Goal: Information Seeking & Learning: Learn about a topic

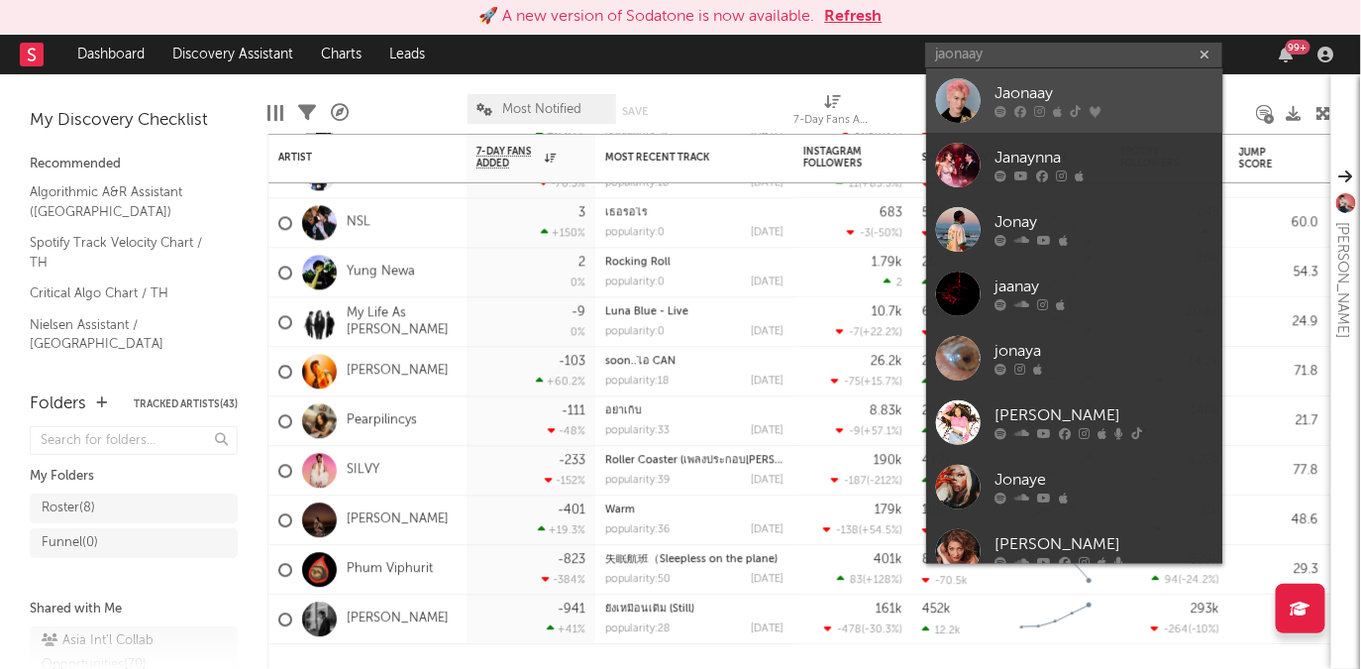
type input "jaonaay"
click at [1057, 97] on div "Jaonaay" at bounding box center [1105, 94] width 218 height 24
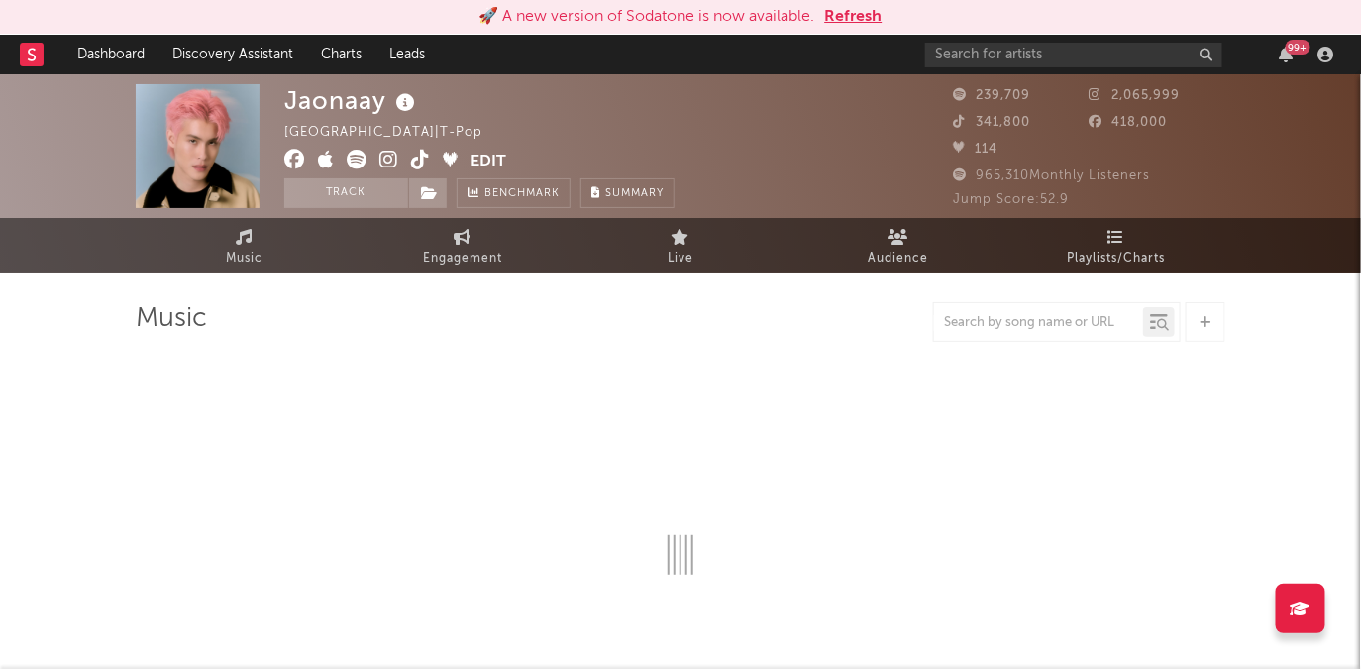
select select "6m"
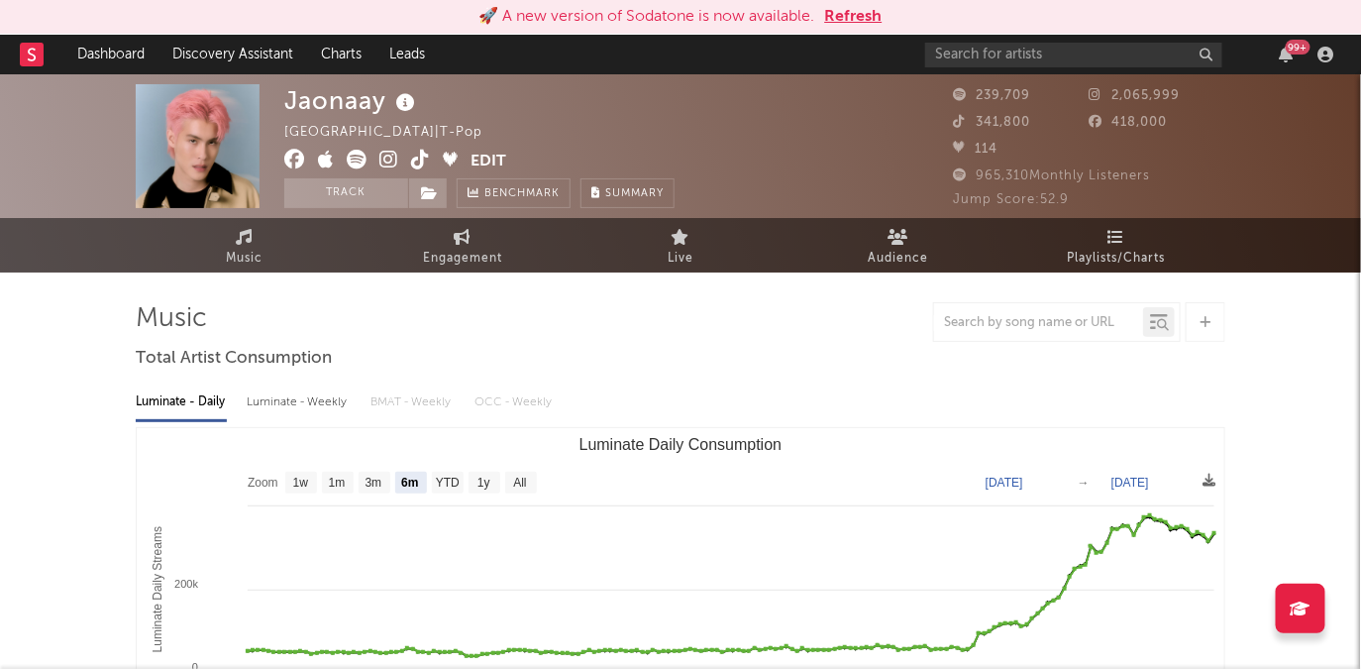
select select "6m"
click at [1119, 240] on icon at bounding box center [1117, 237] width 17 height 16
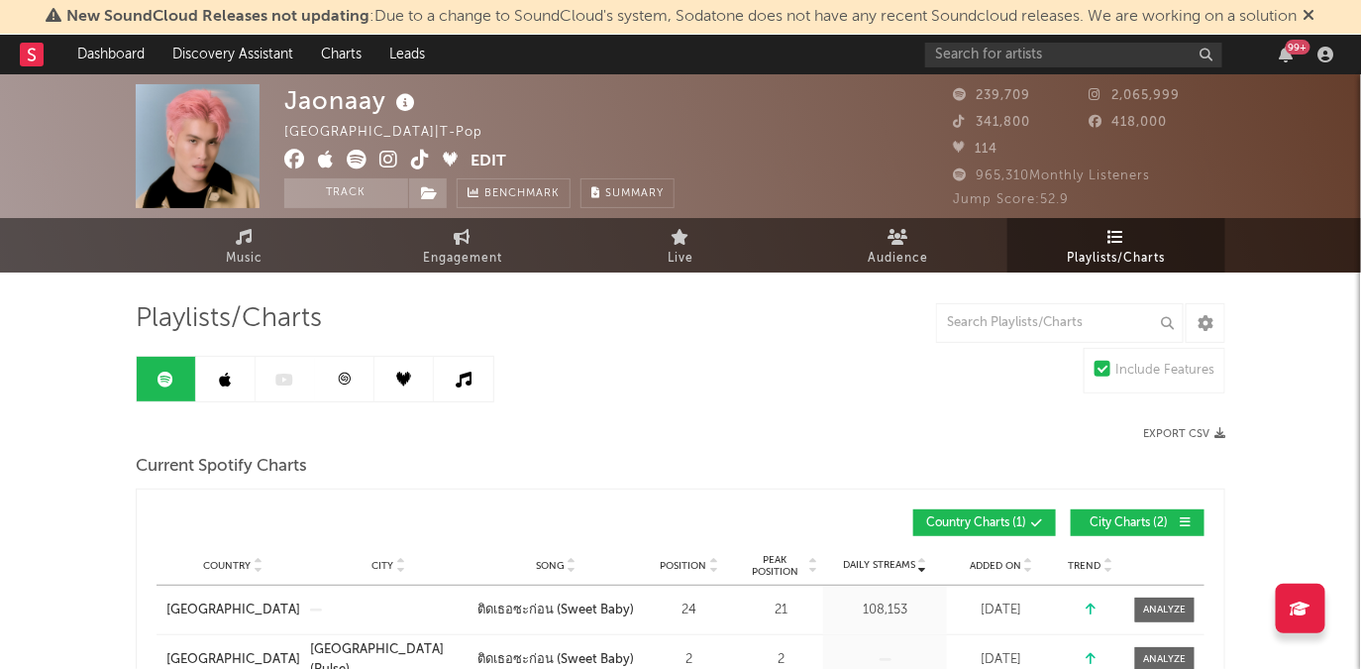
click at [215, 390] on link at bounding box center [225, 379] width 59 height 45
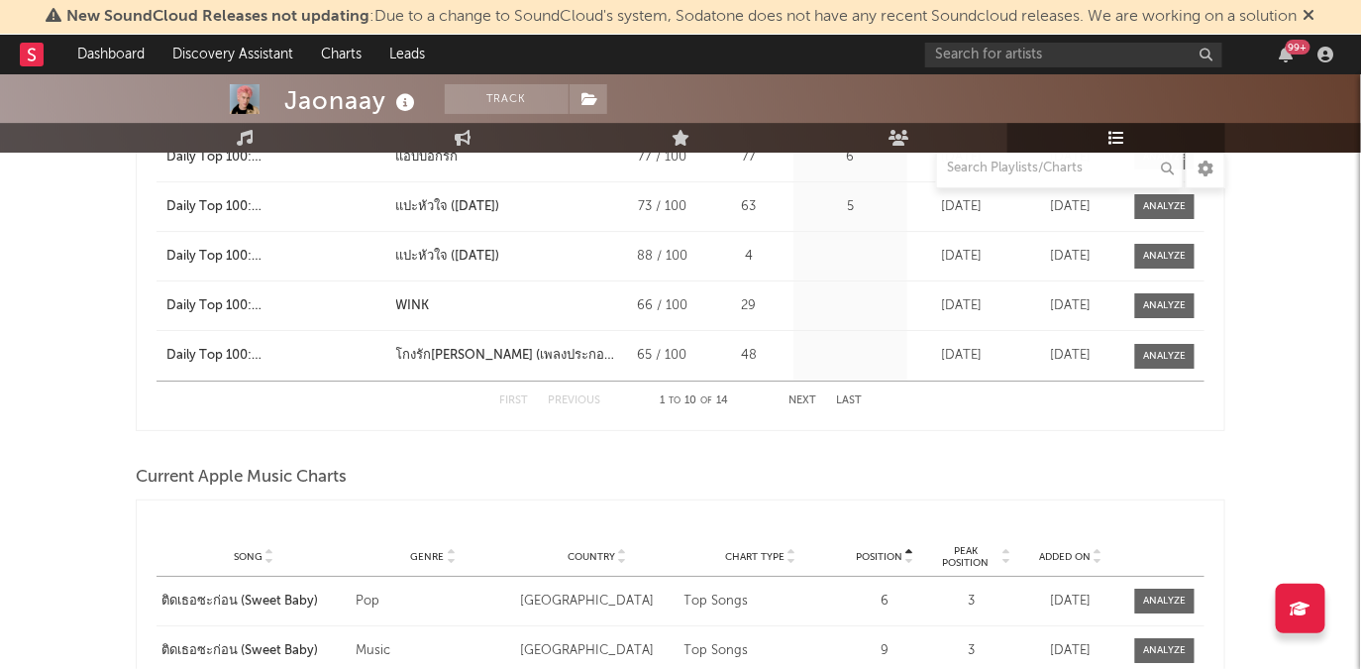
scroll to position [2150, 0]
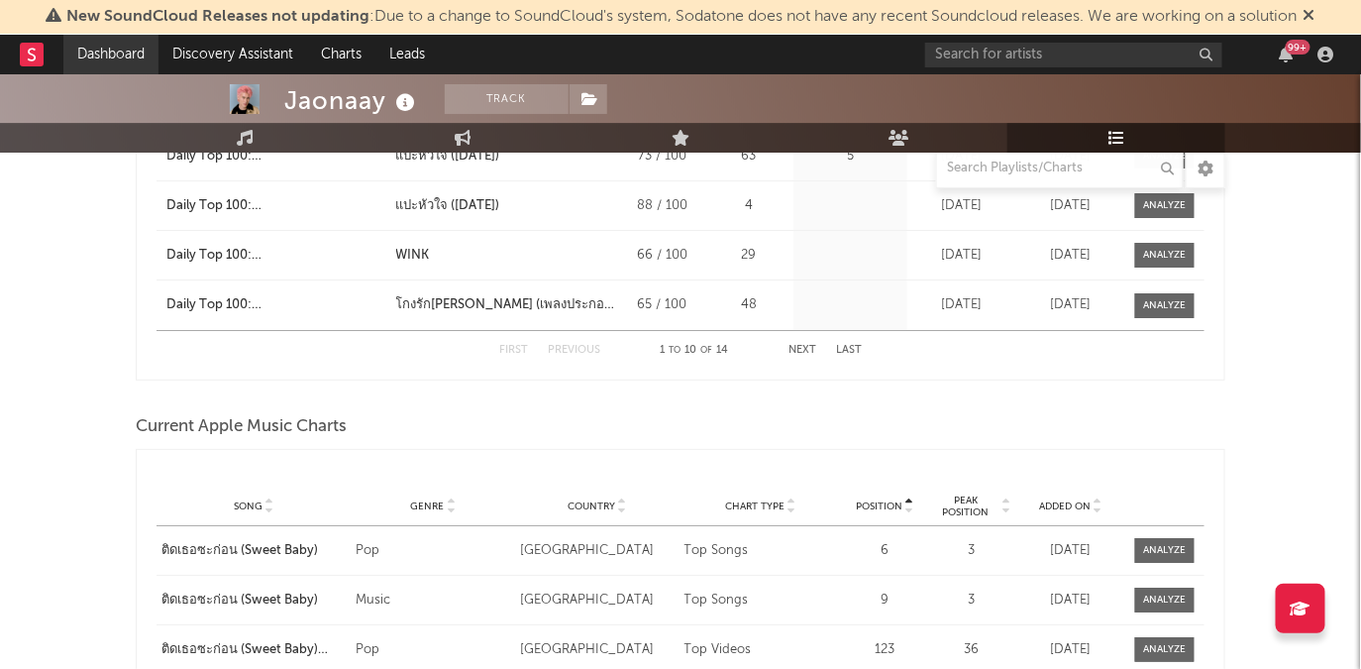
click at [118, 59] on link "Dashboard" at bounding box center [110, 55] width 95 height 40
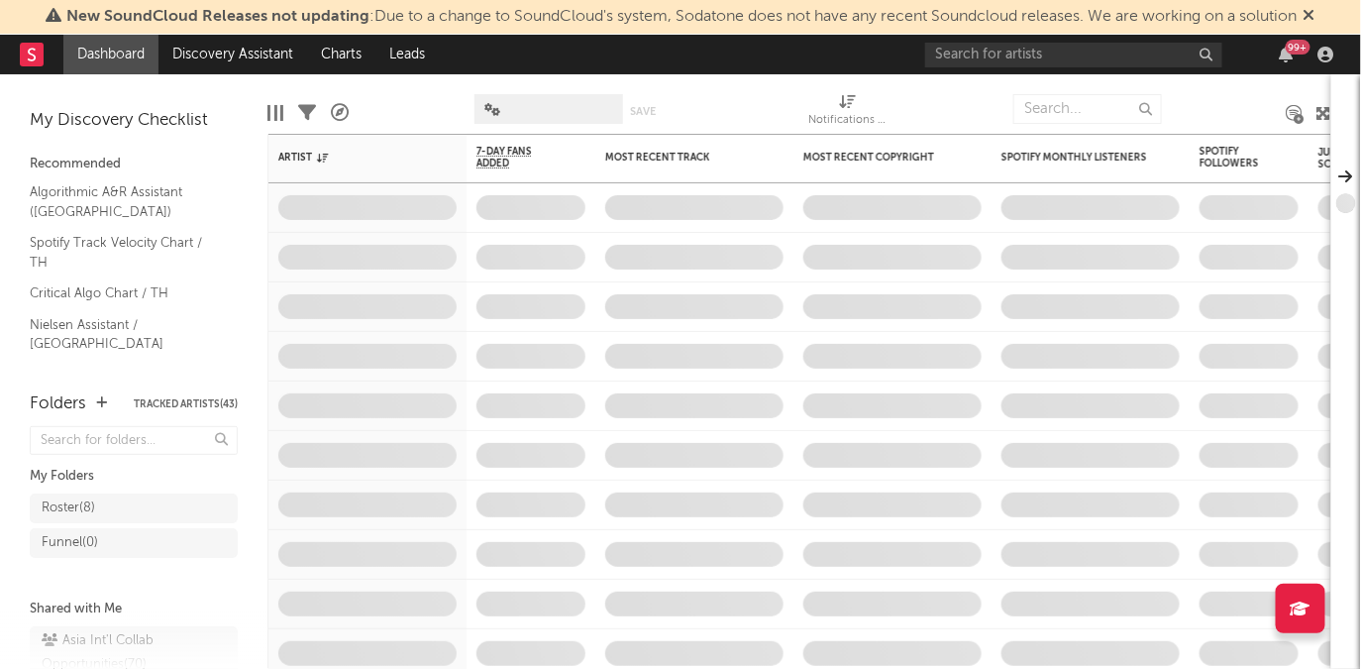
click at [1316, 12] on icon at bounding box center [1310, 15] width 12 height 16
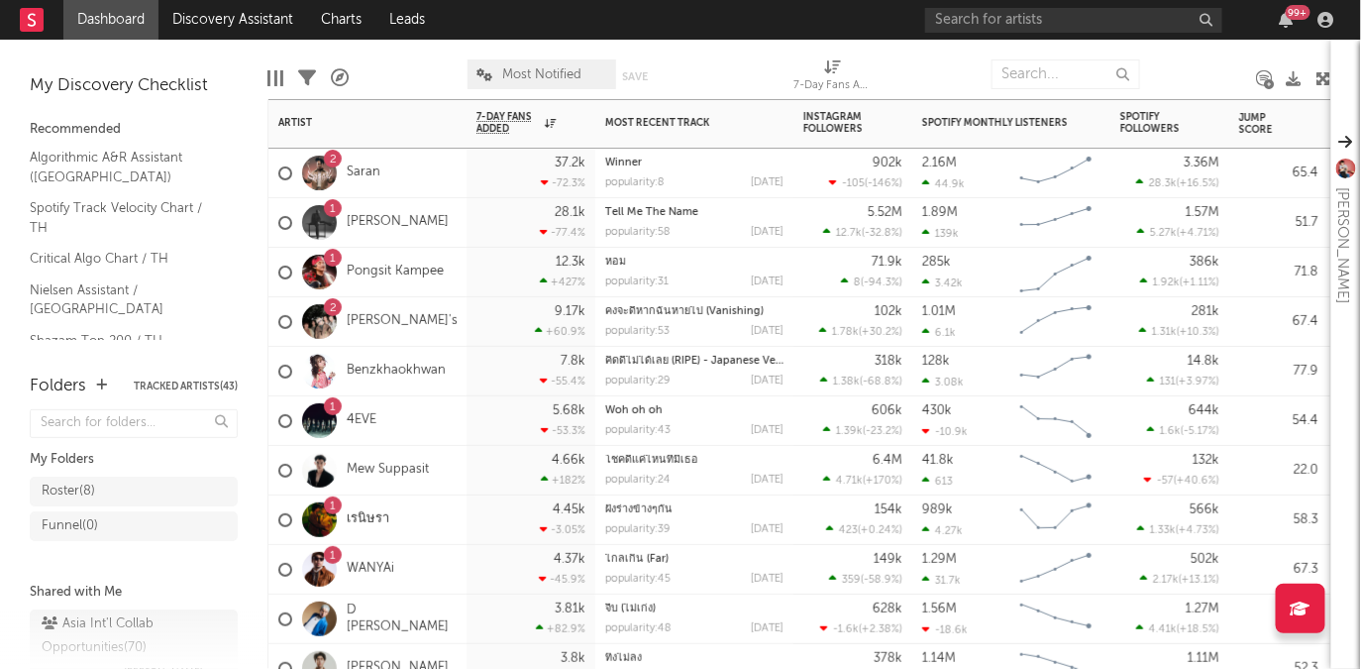
click at [337, 206] on div "1" at bounding box center [333, 208] width 18 height 18
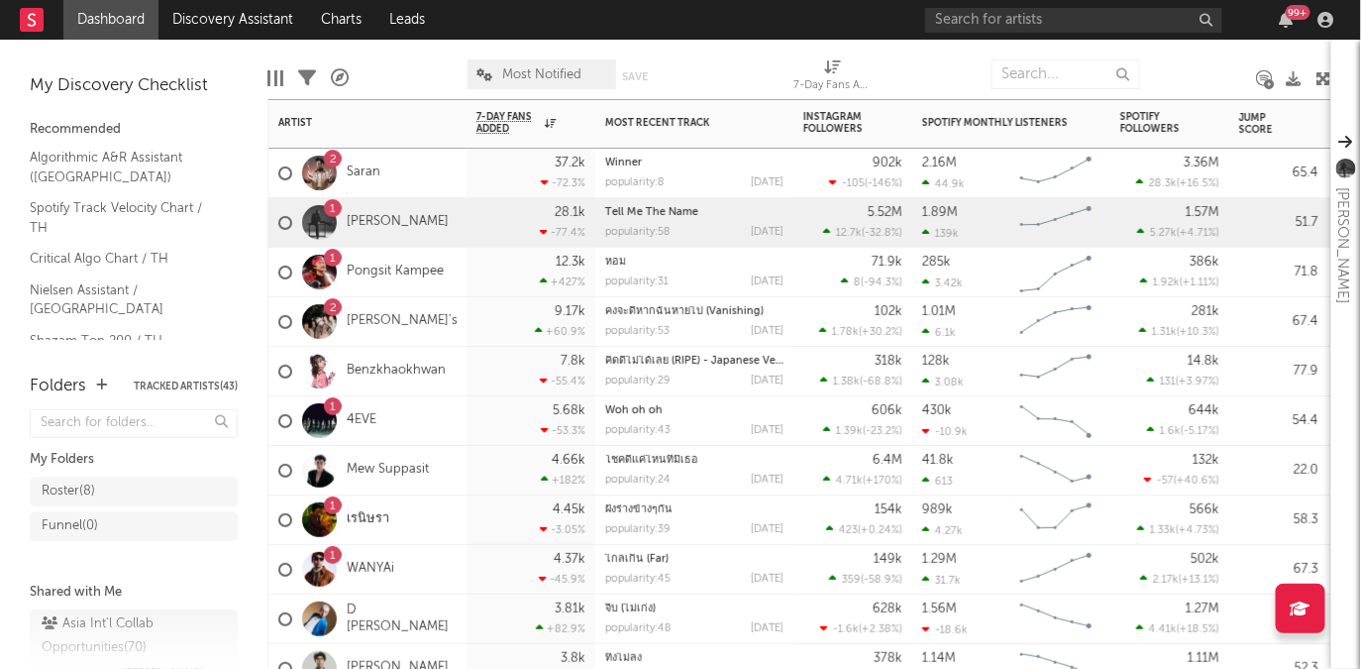
click at [333, 308] on div "2" at bounding box center [333, 308] width 7 height 0
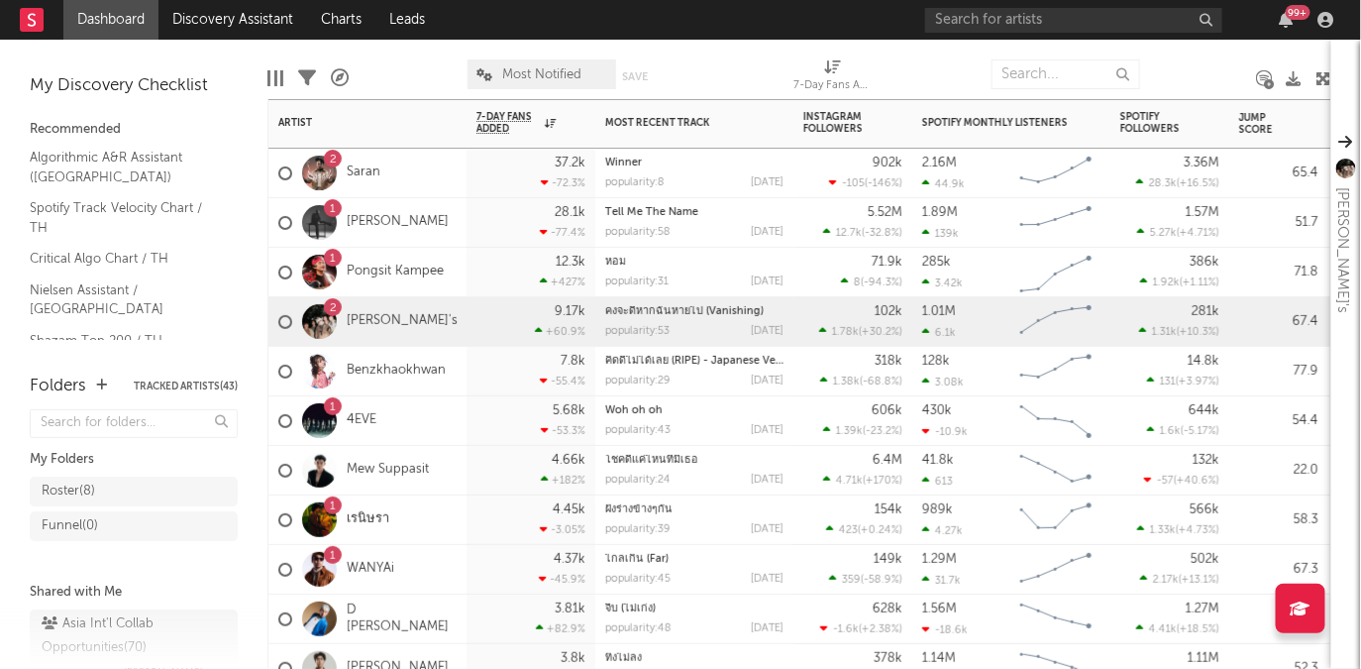
click at [335, 259] on div "1" at bounding box center [333, 259] width 6 height 0
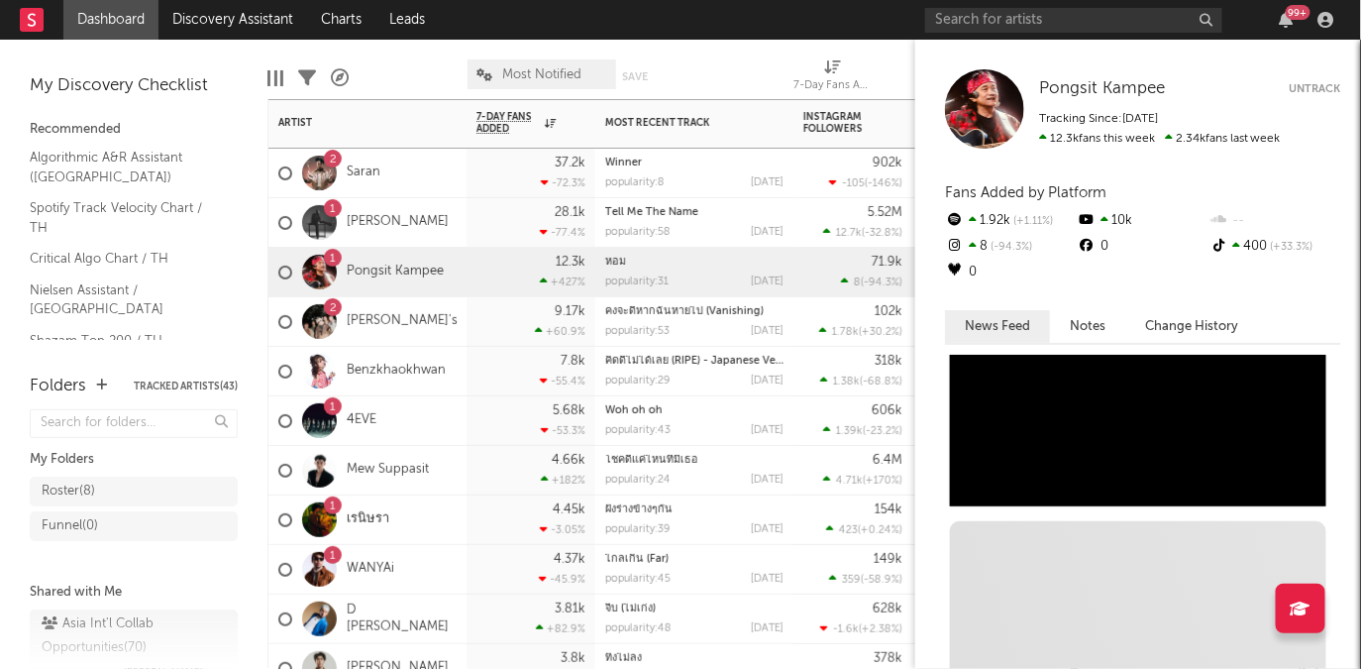
scroll to position [869, 0]
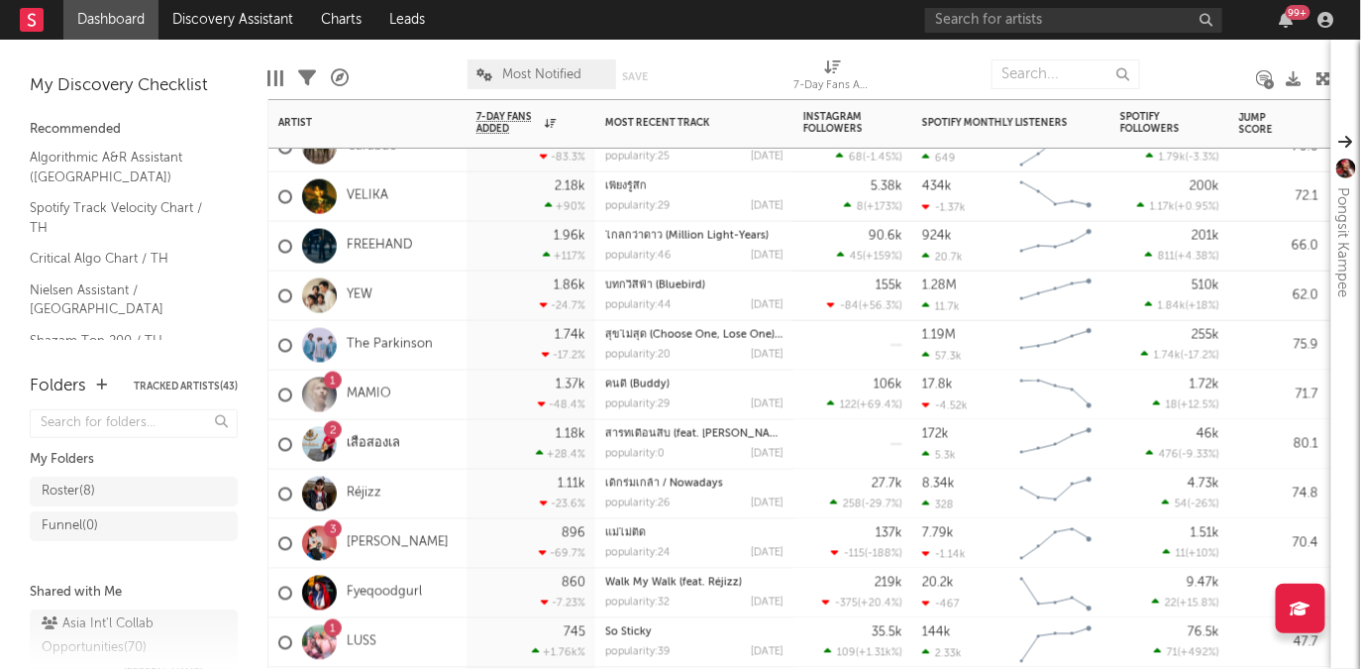
click at [332, 629] on div "1" at bounding box center [333, 629] width 6 height 0
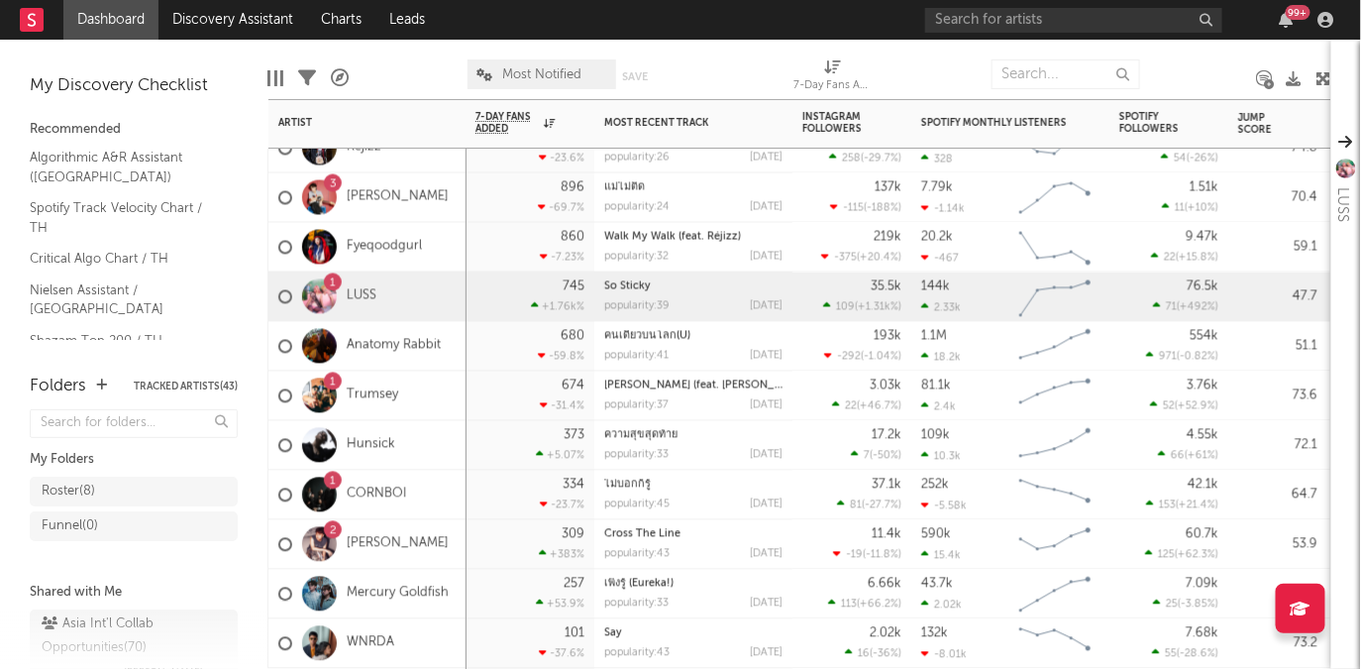
click at [332, 482] on div "1" at bounding box center [333, 482] width 6 height 0
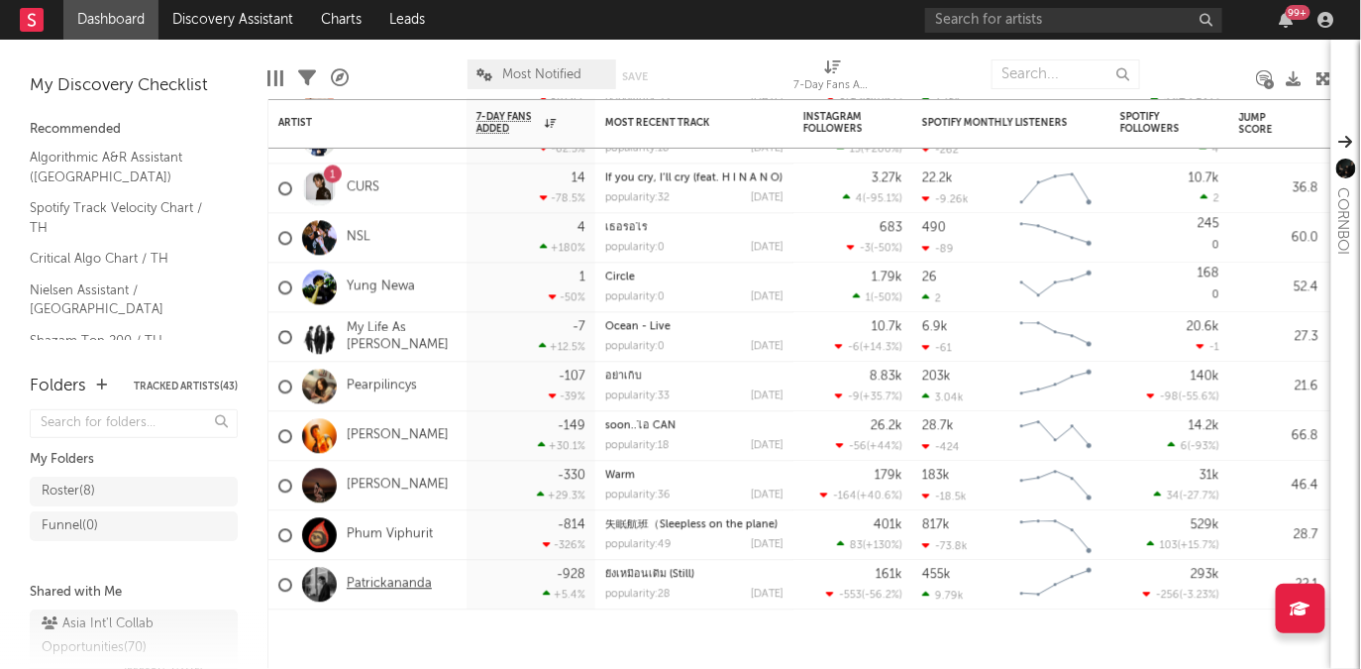
click at [401, 585] on link "Patrickananda" at bounding box center [389, 584] width 85 height 17
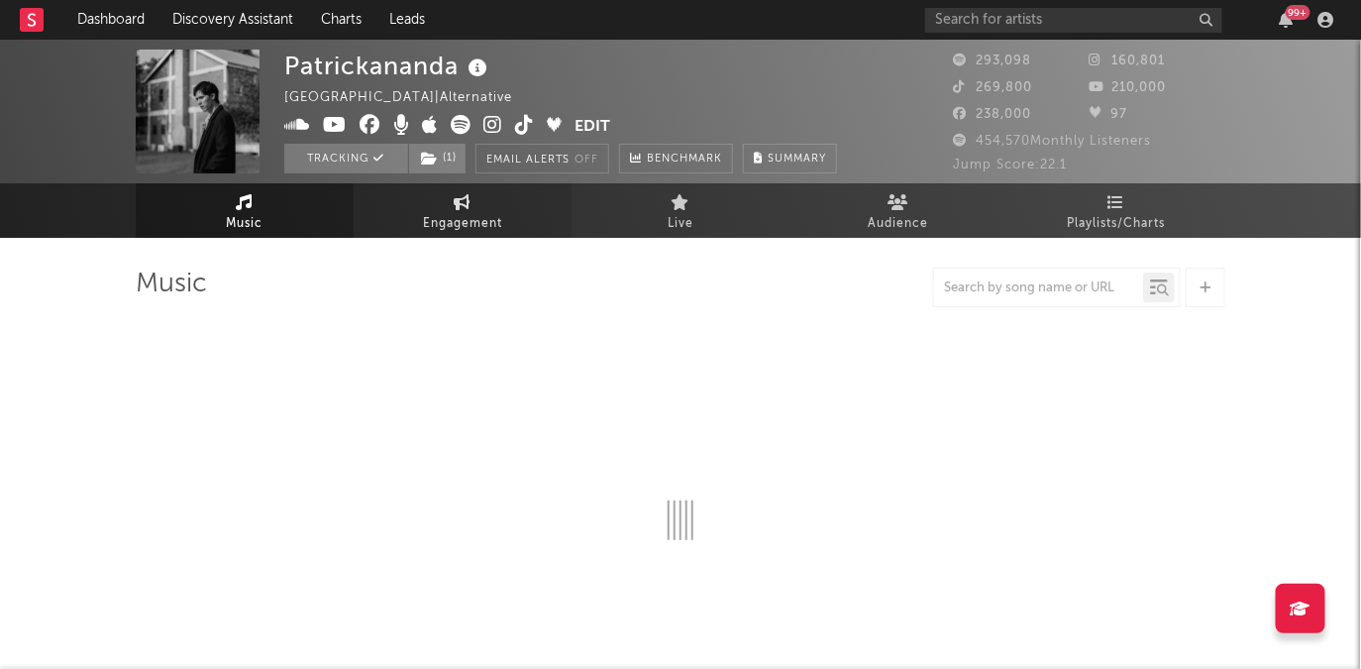
select select "6m"
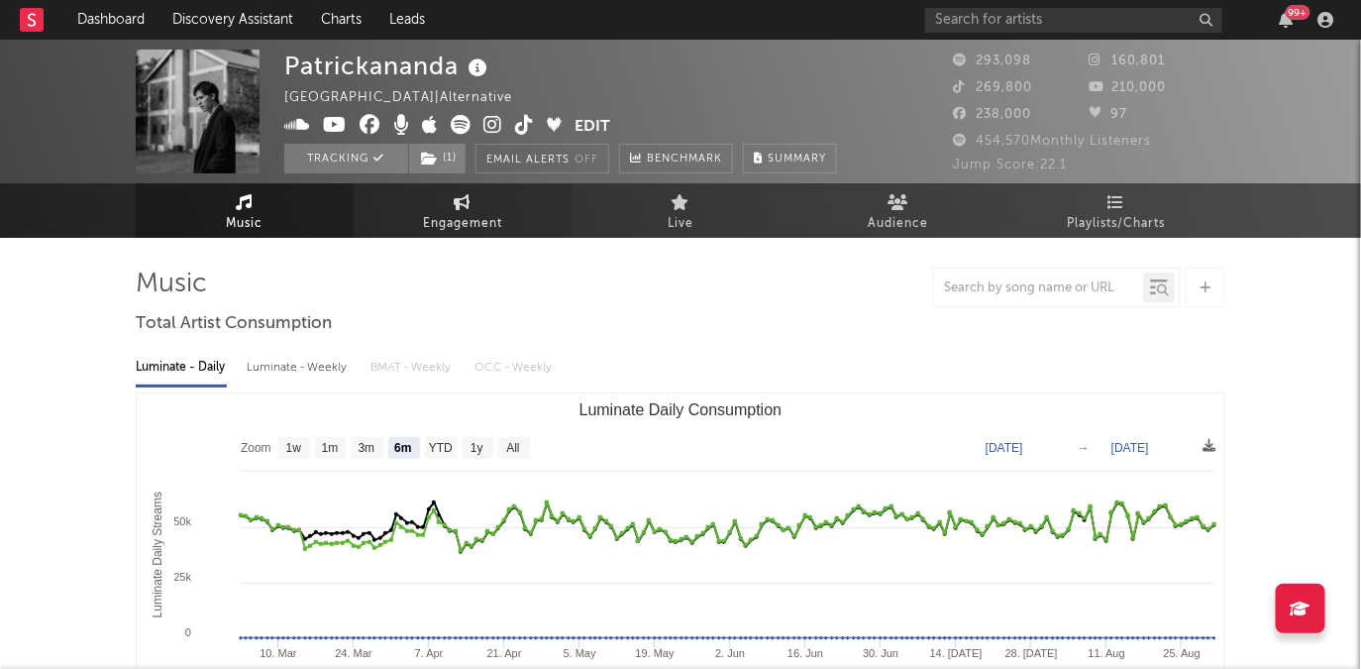
select select "6m"
click at [474, 202] on link "Engagement" at bounding box center [463, 210] width 218 height 54
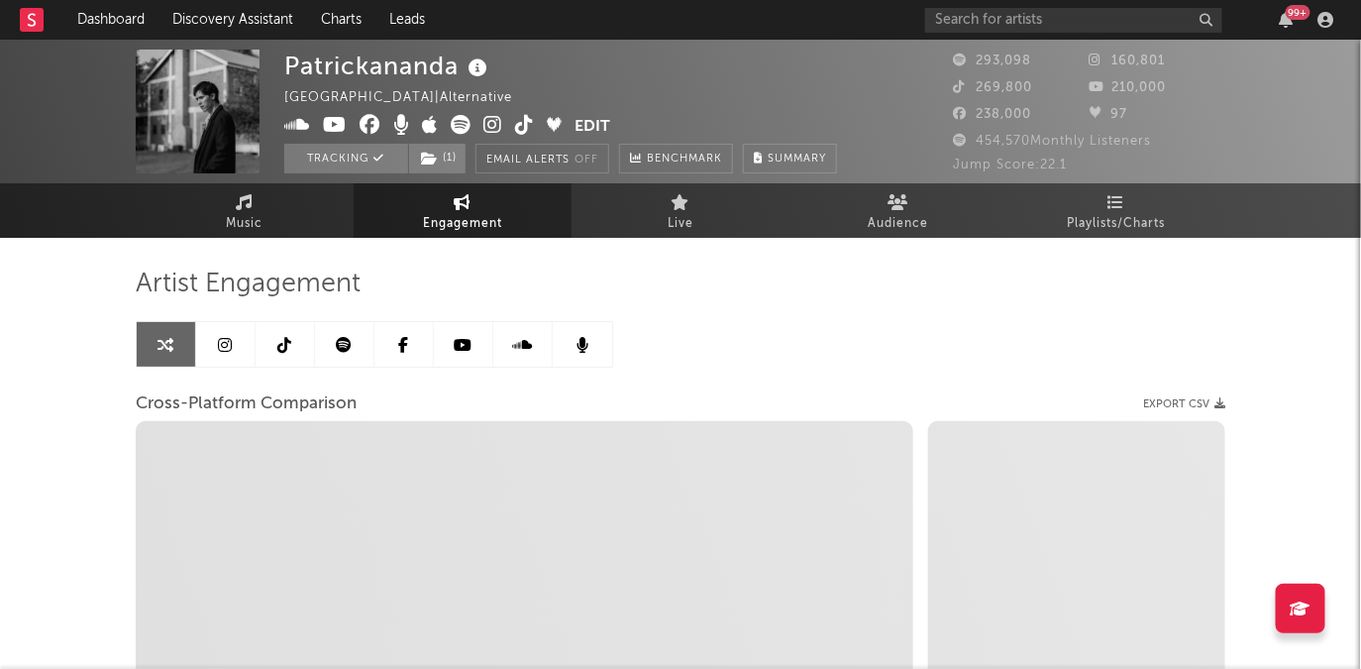
select select "1w"
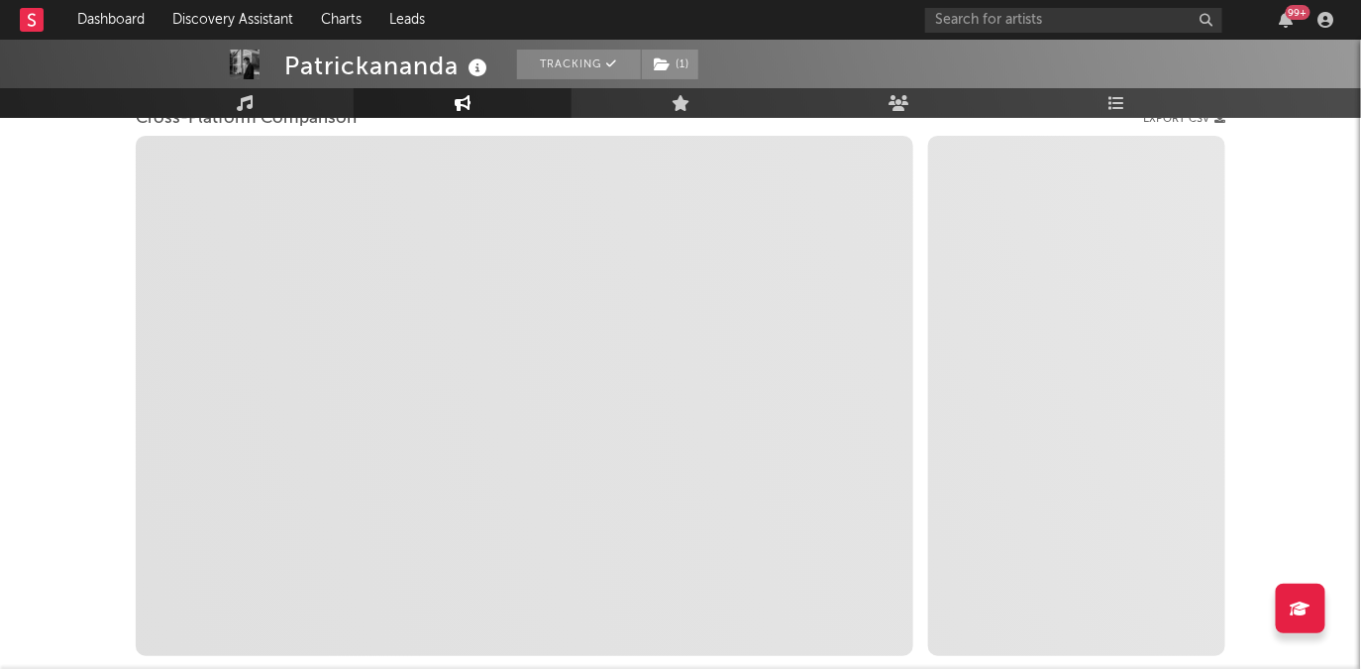
select select "1m"
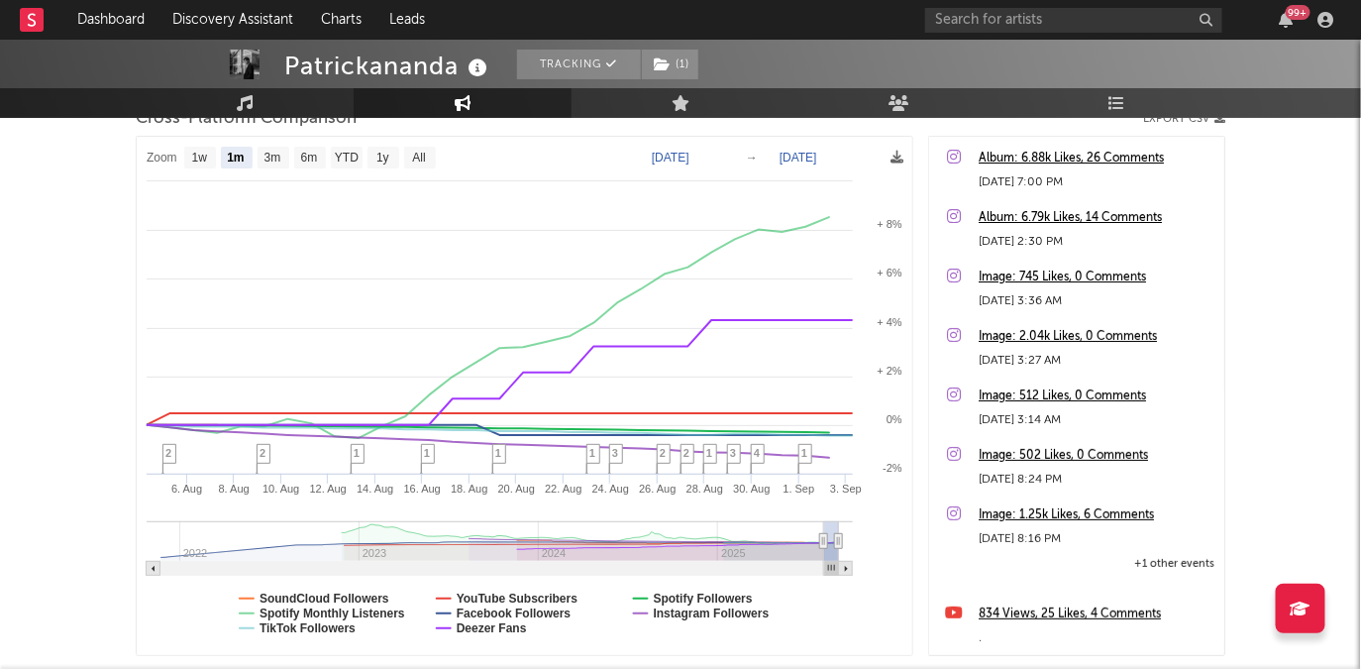
scroll to position [302, 0]
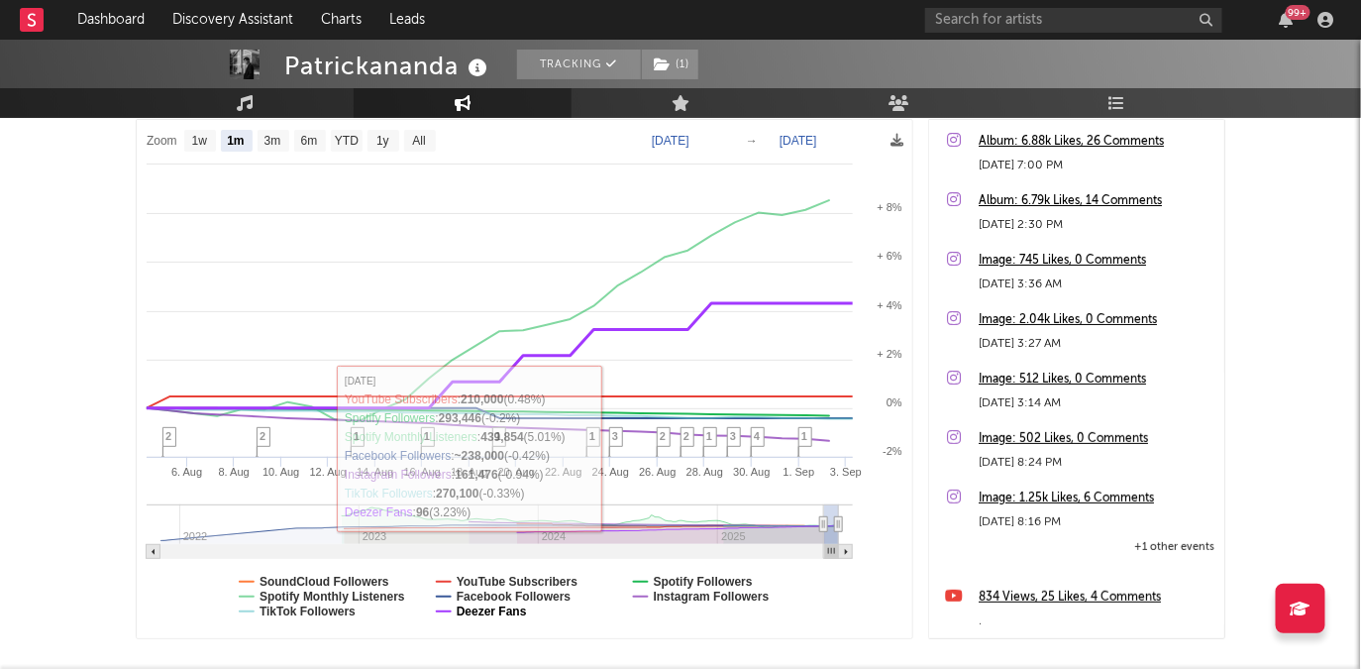
click at [493, 612] on text "Deezer Fans" at bounding box center [492, 611] width 70 height 14
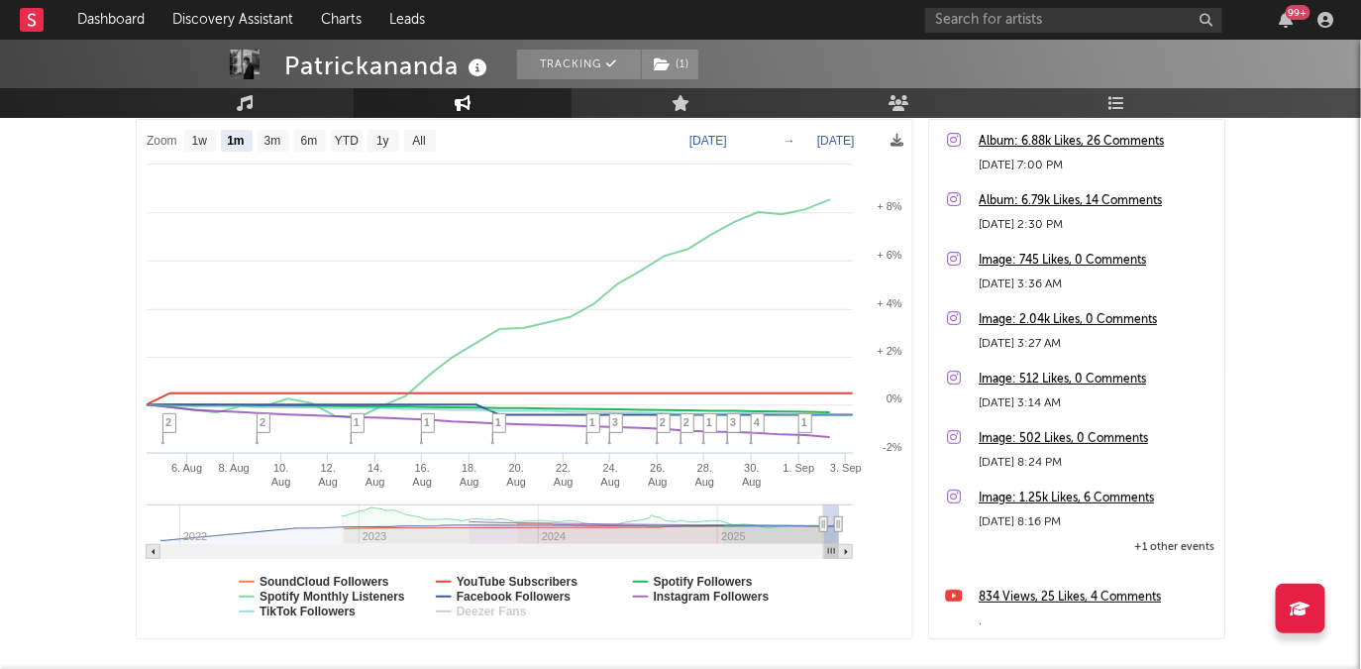
select select "1m"
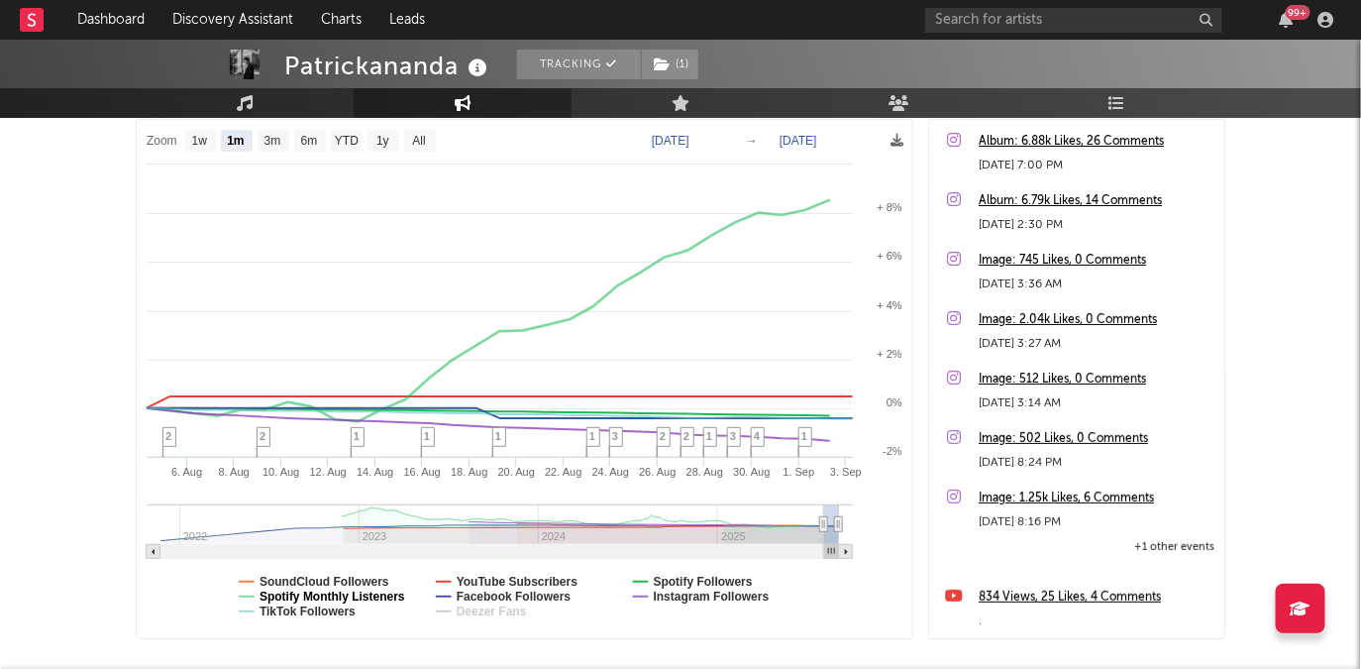
click at [405, 592] on text "Spotify Monthly Listeners" at bounding box center [333, 596] width 146 height 14
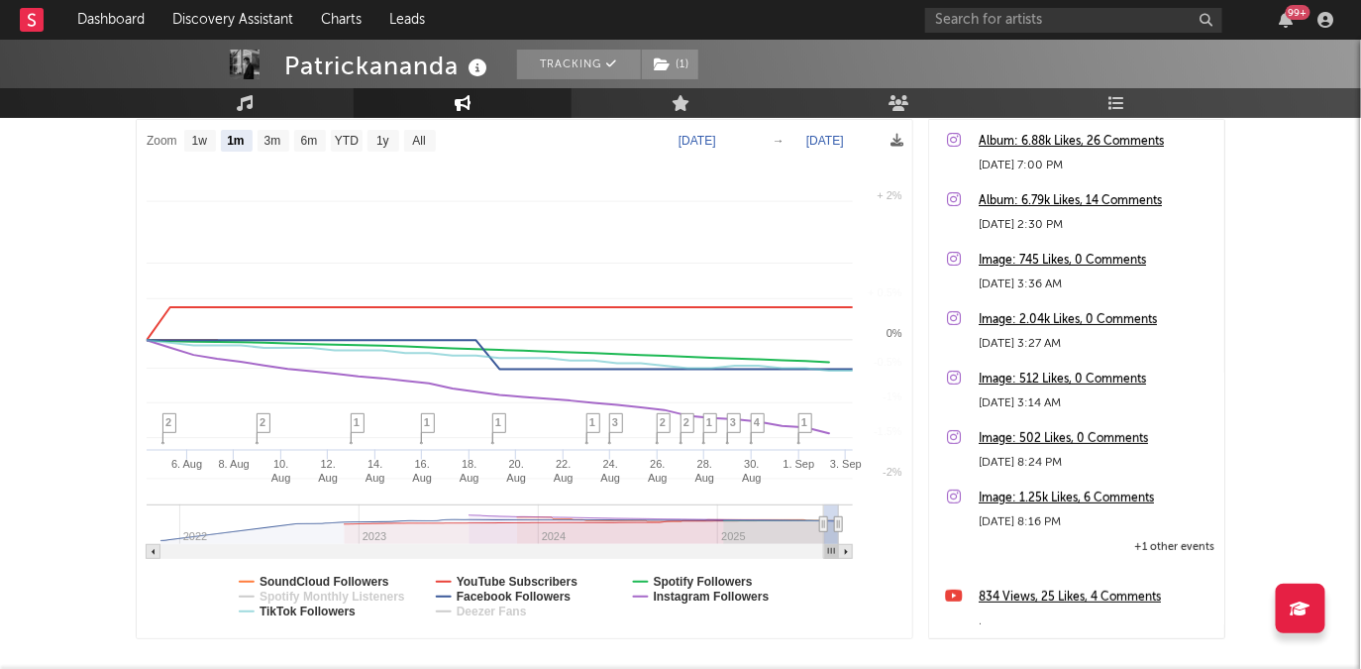
select select "1m"
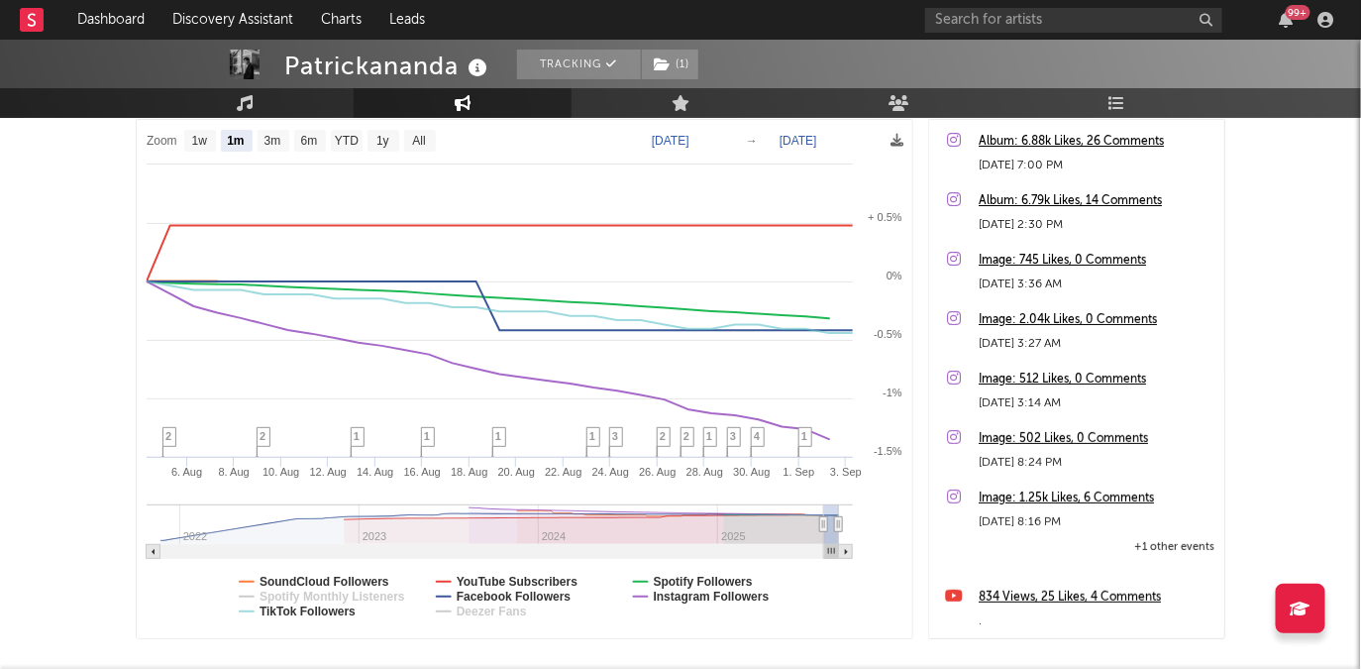
click at [367, 571] on rect at bounding box center [525, 379] width 776 height 518
click at [365, 575] on text "SoundCloud Followers" at bounding box center [325, 582] width 130 height 14
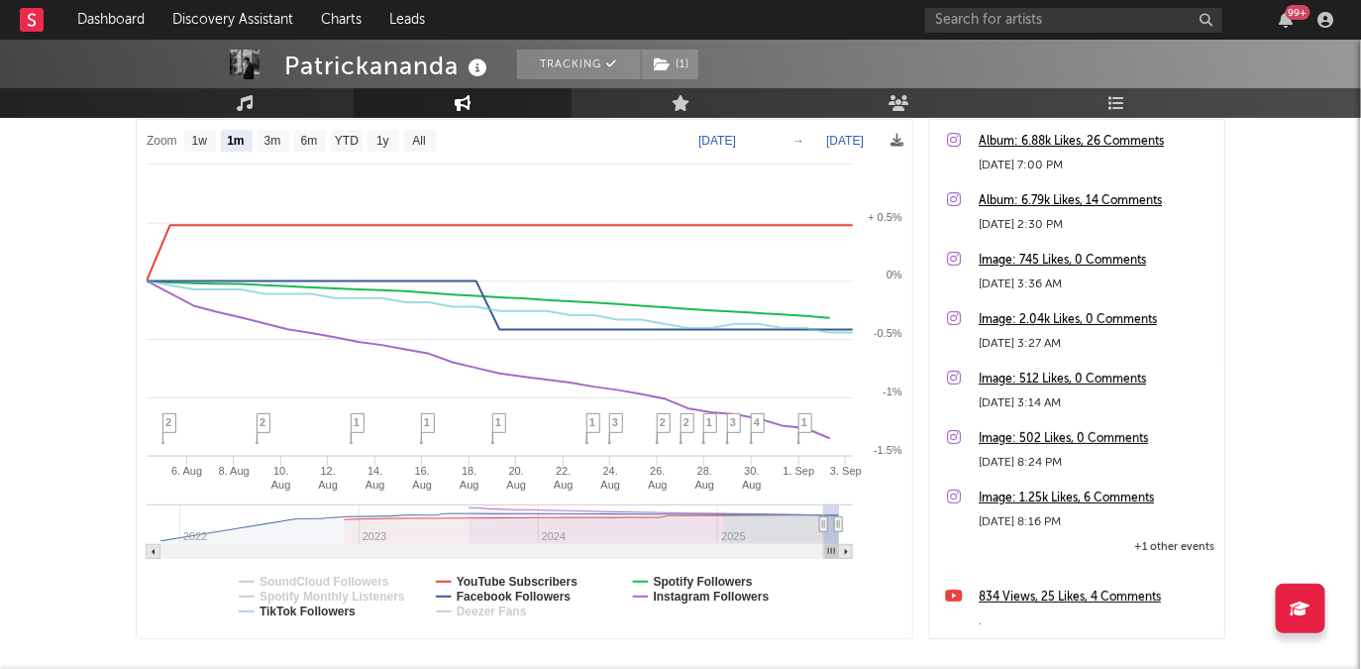
select select "1m"
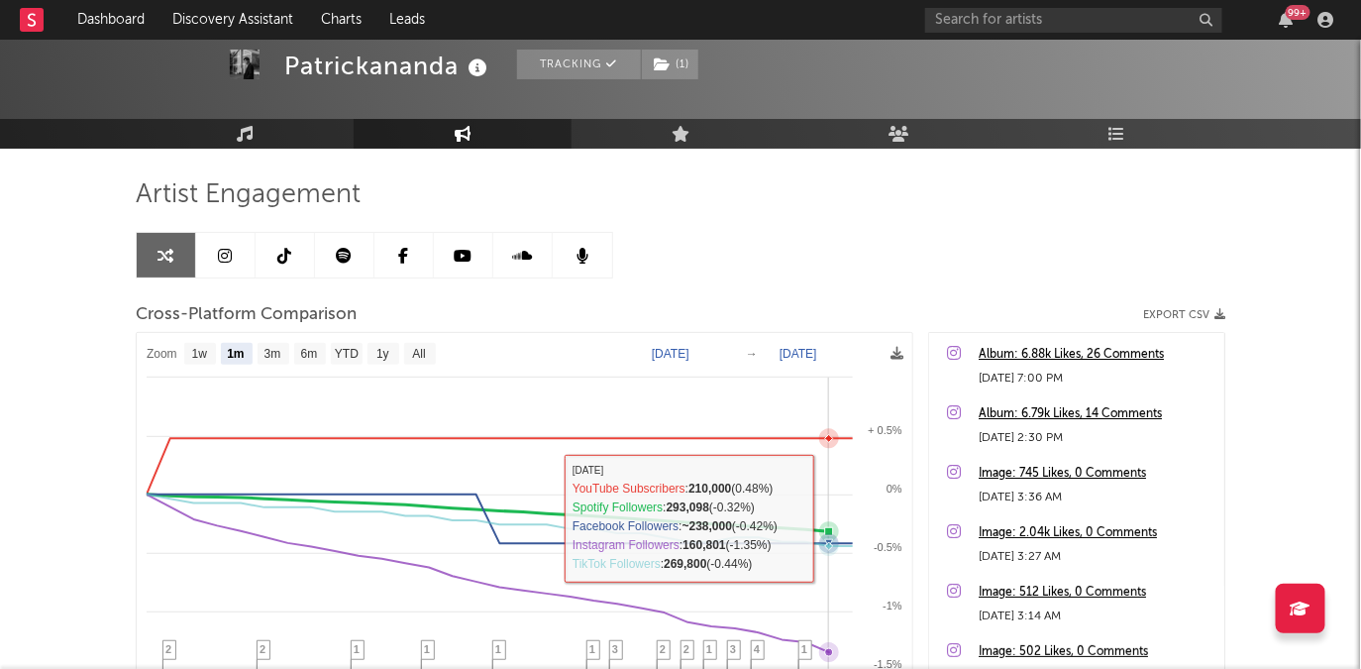
scroll to position [0, 0]
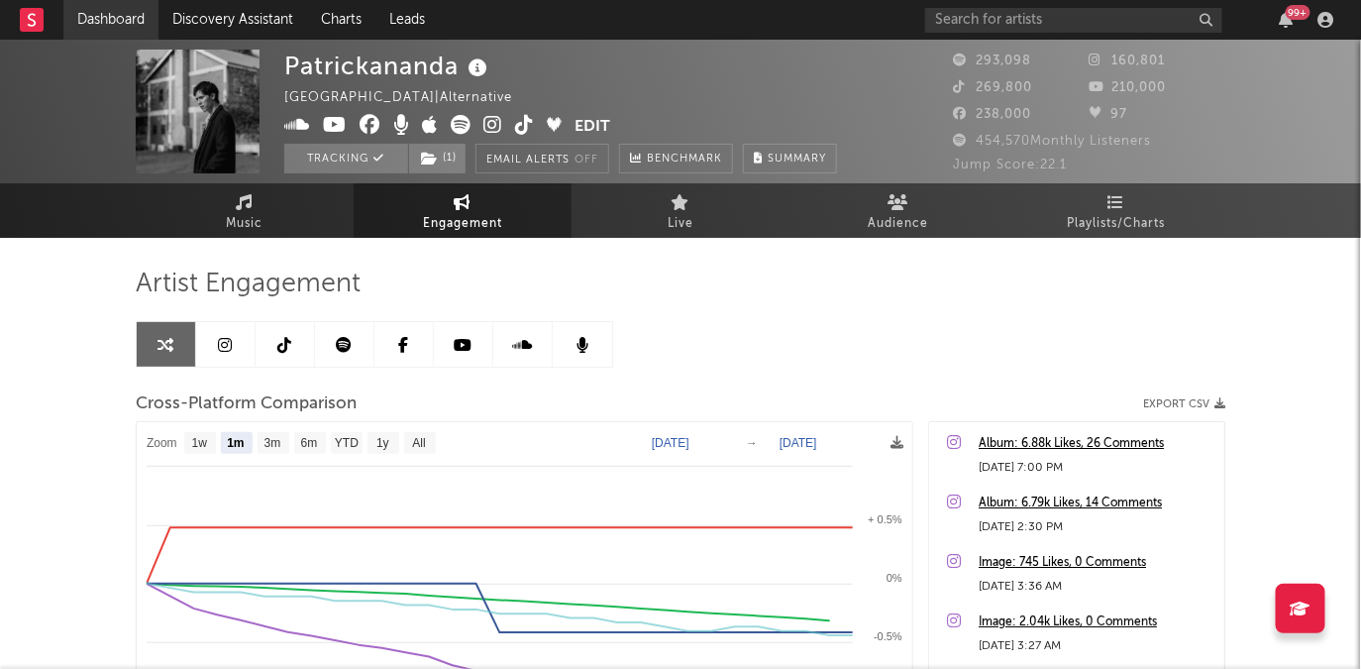
click at [129, 16] on link "Dashboard" at bounding box center [110, 20] width 95 height 40
